Goal: Task Accomplishment & Management: Manage account settings

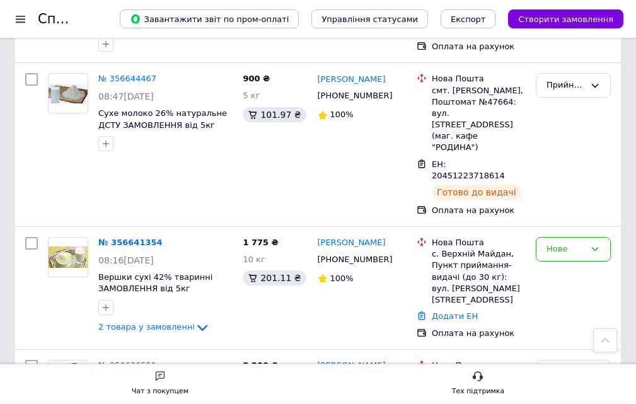
scroll to position [567, 0]
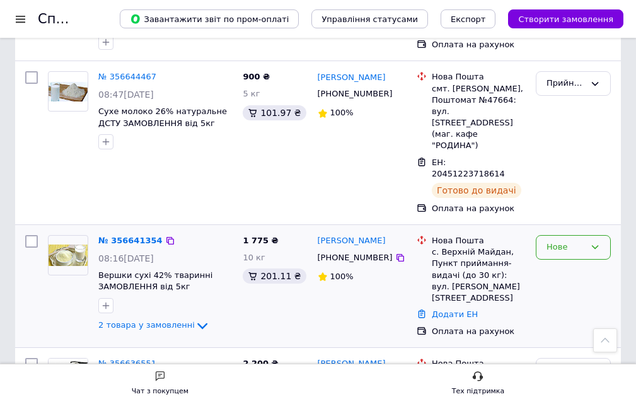
click at [565, 235] on div "Нове" at bounding box center [572, 247] width 75 height 25
click at [562, 262] on li "Прийнято" at bounding box center [573, 273] width 74 height 23
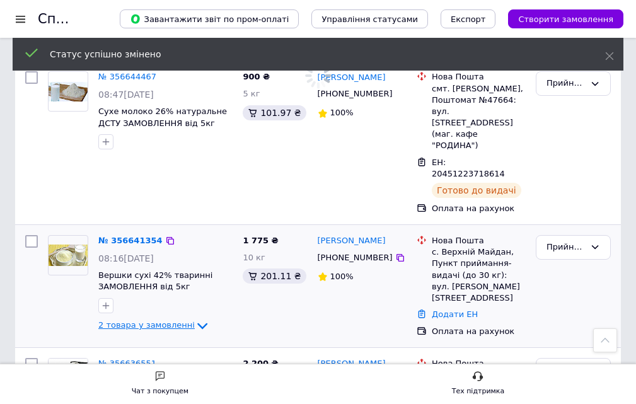
click at [195, 318] on icon at bounding box center [202, 325] width 15 height 15
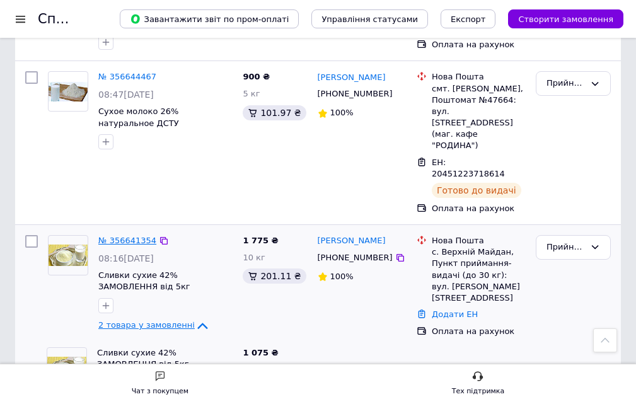
click at [110, 236] on link "№ 356641354" at bounding box center [127, 240] width 58 height 9
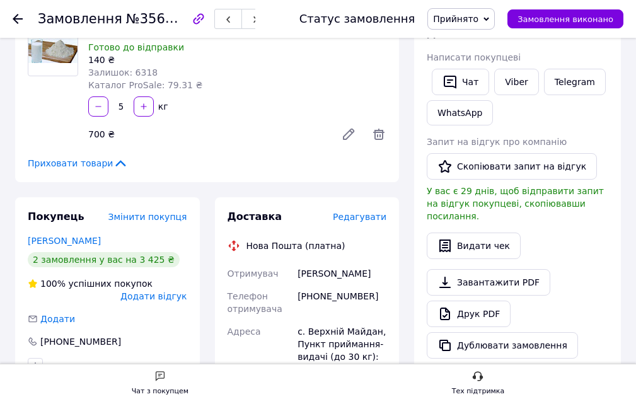
scroll to position [252, 0]
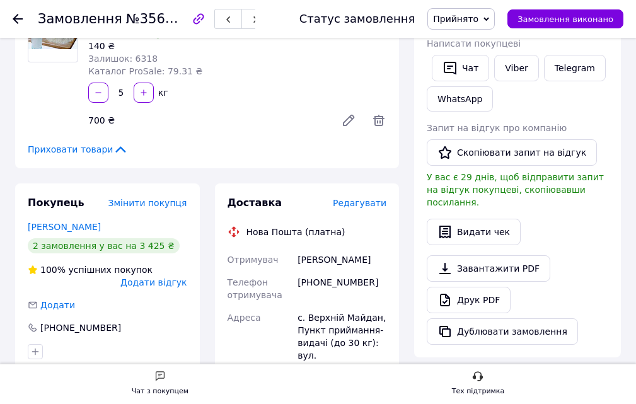
click at [362, 200] on span "Редагувати" at bounding box center [360, 203] width 54 height 10
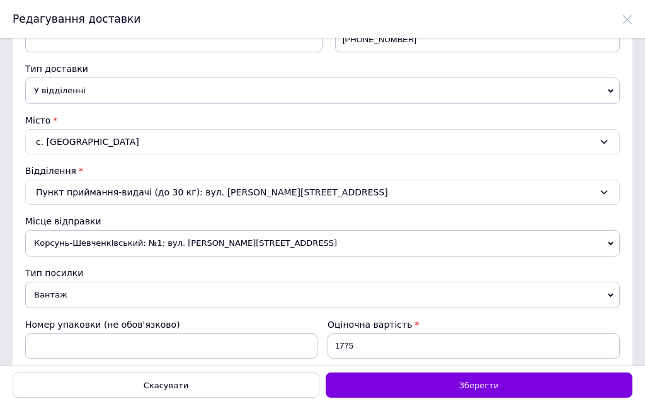
scroll to position [380, 0]
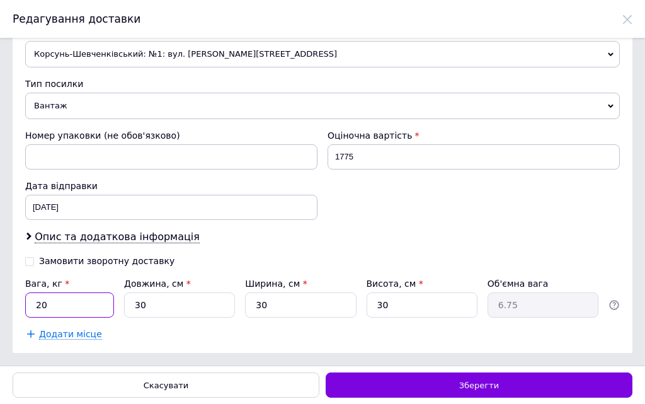
click at [61, 304] on input "20" at bounding box center [69, 304] width 89 height 25
type input "2"
type input "10"
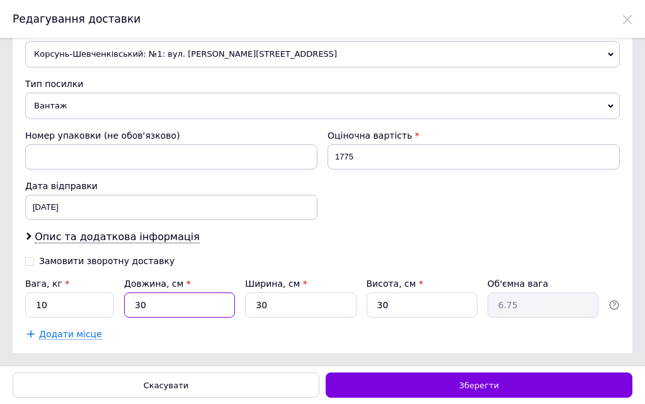
click at [182, 306] on input "30" at bounding box center [179, 304] width 111 height 25
type input "3"
type input "0.68"
type input "4"
type input "0.9"
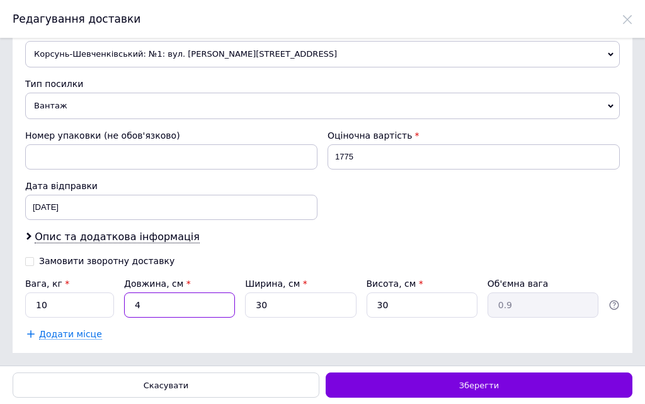
type input "45"
type input "10.13"
type input "4"
type input "0.9"
type input "40"
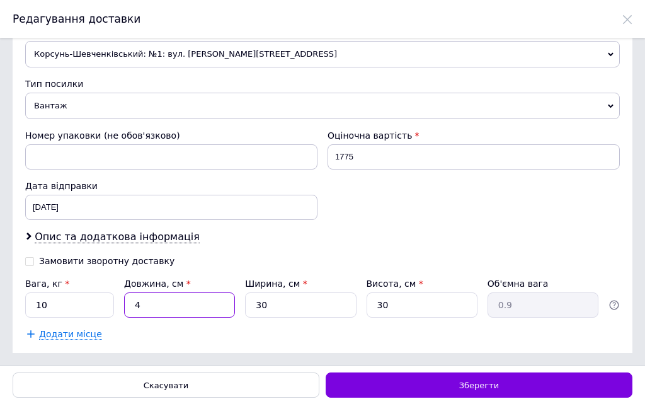
type input "9"
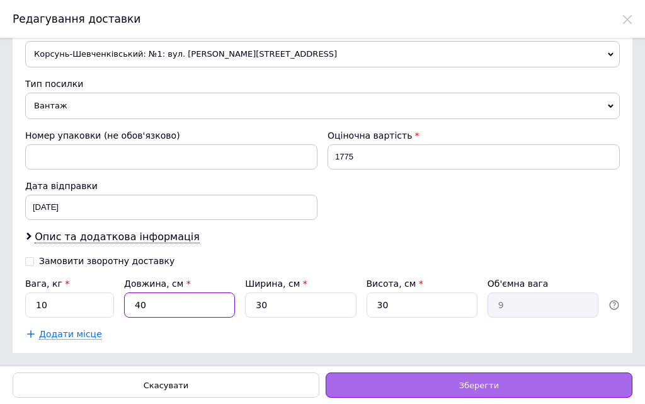
type input "40"
click at [425, 386] on div "Зберегти" at bounding box center [479, 384] width 307 height 25
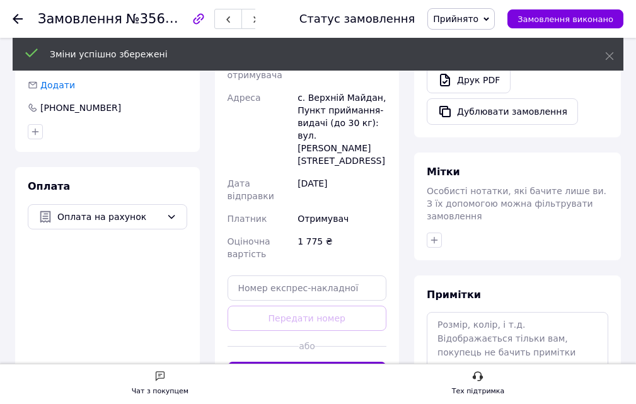
scroll to position [504, 0]
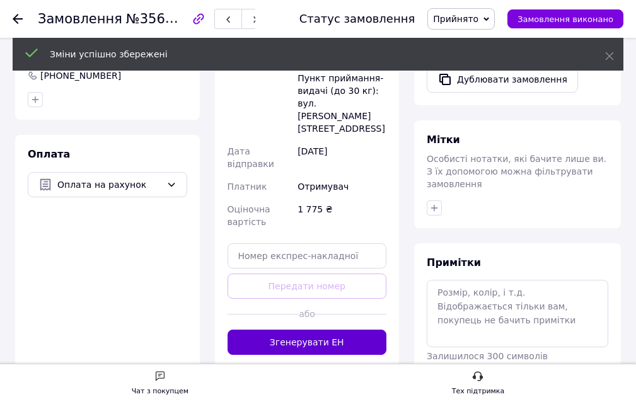
click at [244, 329] on button "Згенерувати ЕН" at bounding box center [306, 341] width 159 height 25
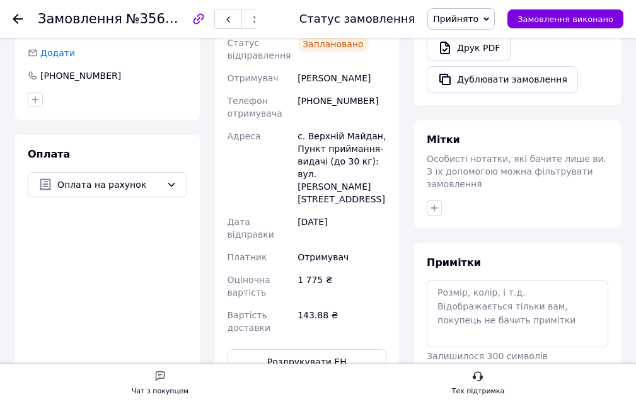
click at [14, 20] on use at bounding box center [18, 19] width 10 height 10
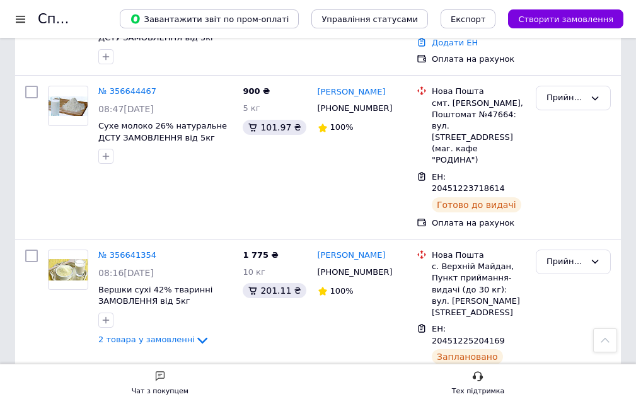
scroll to position [567, 0]
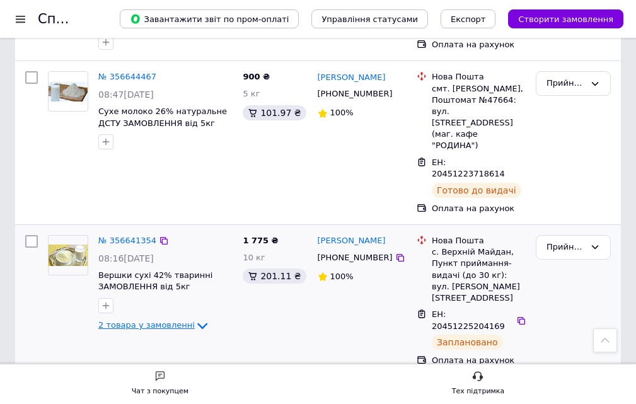
click at [195, 318] on icon at bounding box center [202, 325] width 15 height 15
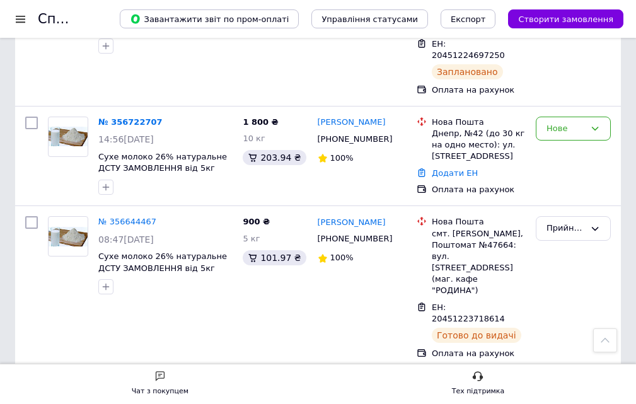
scroll to position [378, 0]
